Goal: Transaction & Acquisition: Subscribe to service/newsletter

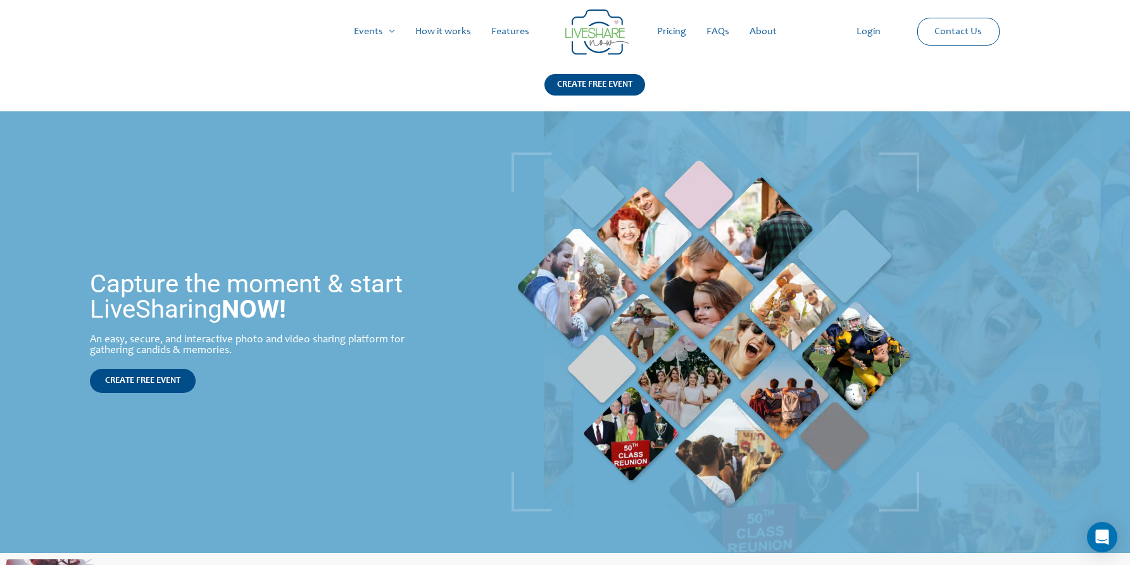
click at [672, 38] on link "Pricing" at bounding box center [671, 31] width 49 height 41
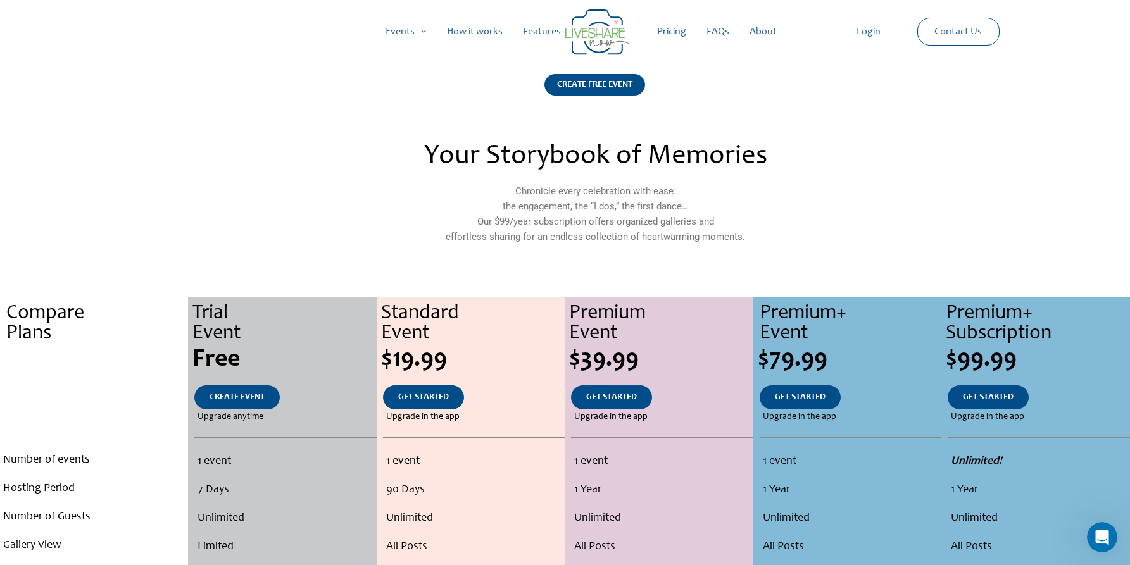
click at [192, 181] on section "Your Storybook of Memories Chronicle every celebration with ease: the engagemen…" at bounding box center [565, 201] width 1130 height 129
click at [427, 403] on link "GET STARTED" at bounding box center [423, 398] width 81 height 24
